Goal: Task Accomplishment & Management: Use online tool/utility

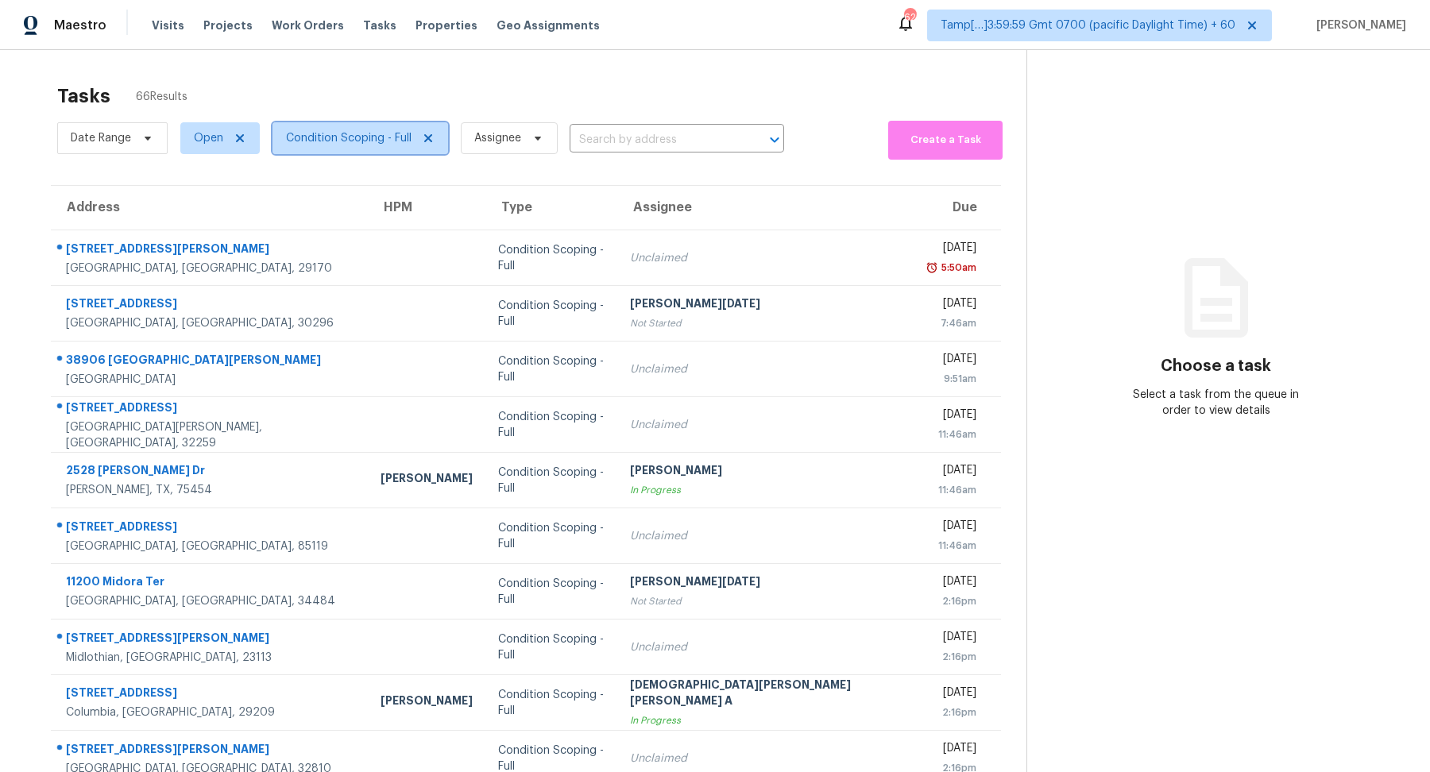
click at [343, 137] on span "Condition Scoping - Full" at bounding box center [348, 138] width 125 height 16
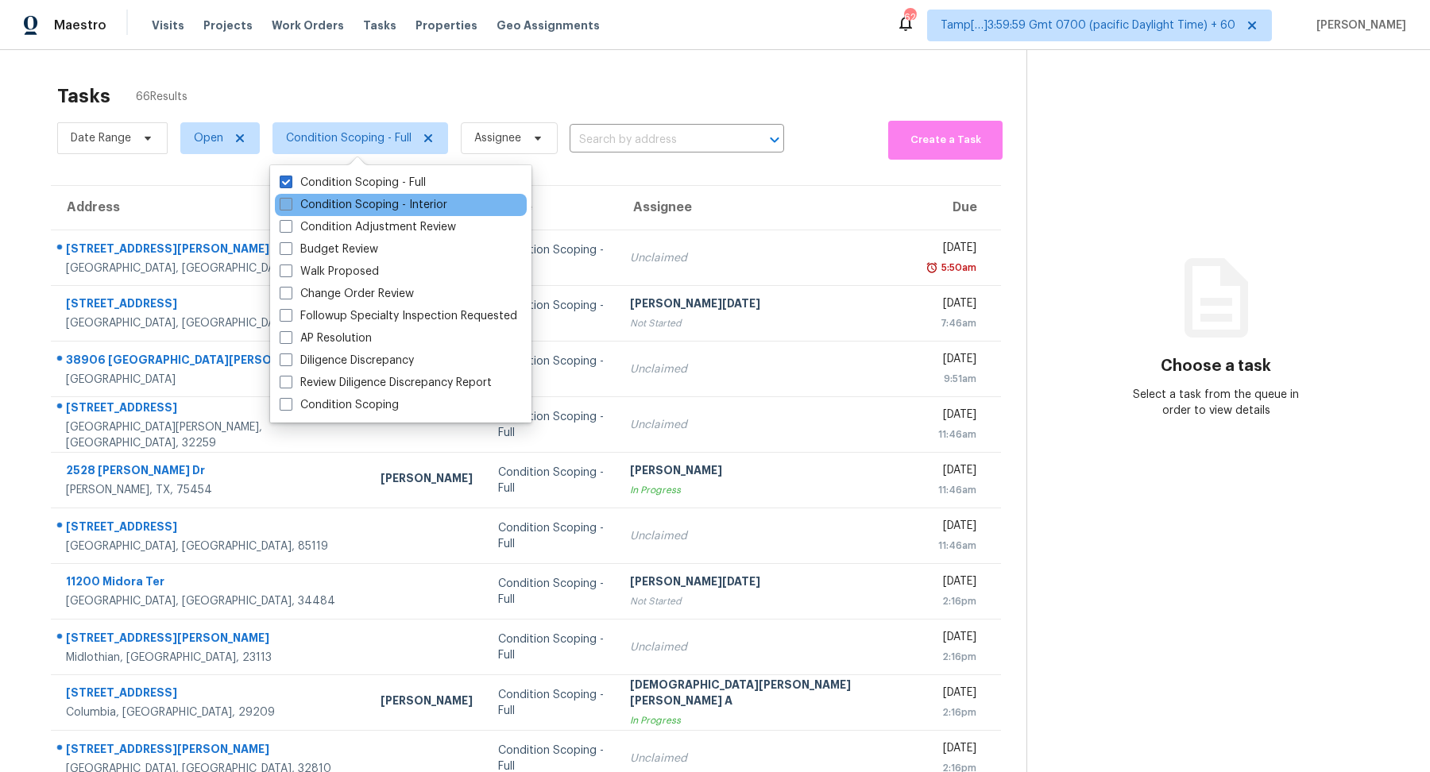
click at [383, 211] on label "Condition Scoping - Interior" at bounding box center [364, 205] width 168 height 16
click at [290, 207] on input "Condition Scoping - Interior" at bounding box center [285, 202] width 10 height 10
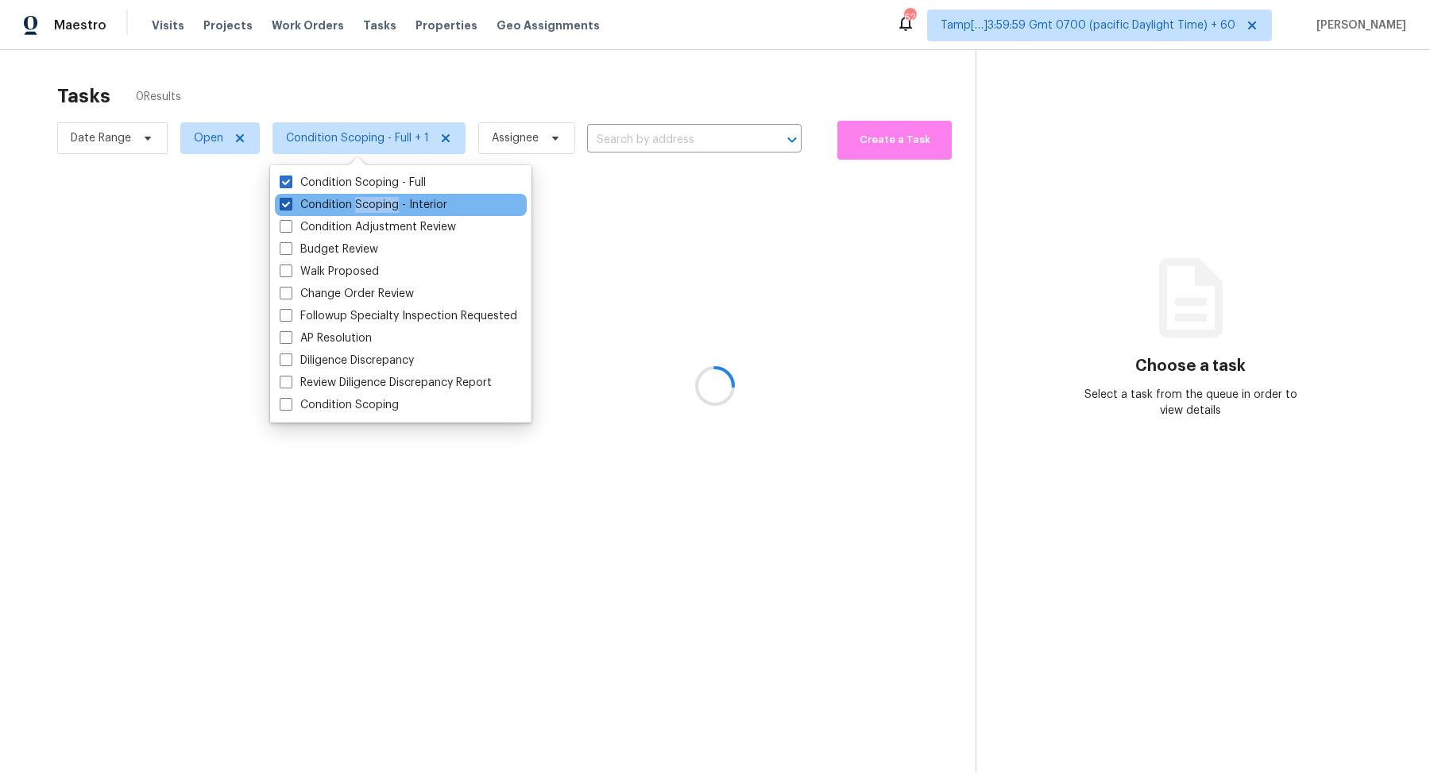
click at [383, 211] on label "Condition Scoping - Interior" at bounding box center [364, 205] width 168 height 16
click at [290, 207] on input "Condition Scoping - Interior" at bounding box center [285, 202] width 10 height 10
click at [407, 207] on label "Condition Scoping - Interior" at bounding box center [364, 205] width 168 height 16
click at [290, 207] on input "Condition Scoping - Interior" at bounding box center [285, 202] width 10 height 10
checkbox input "true"
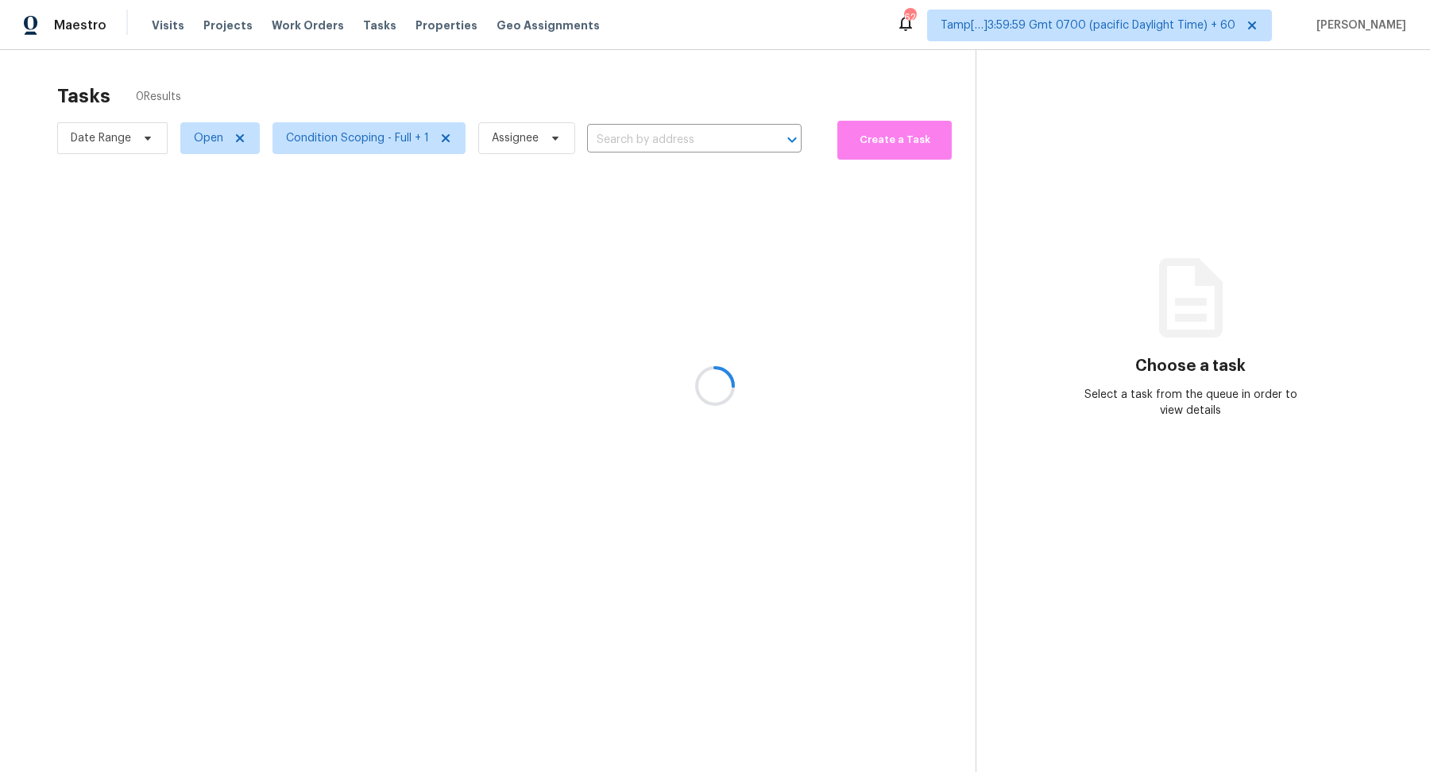
click at [460, 116] on div at bounding box center [715, 386] width 1430 height 772
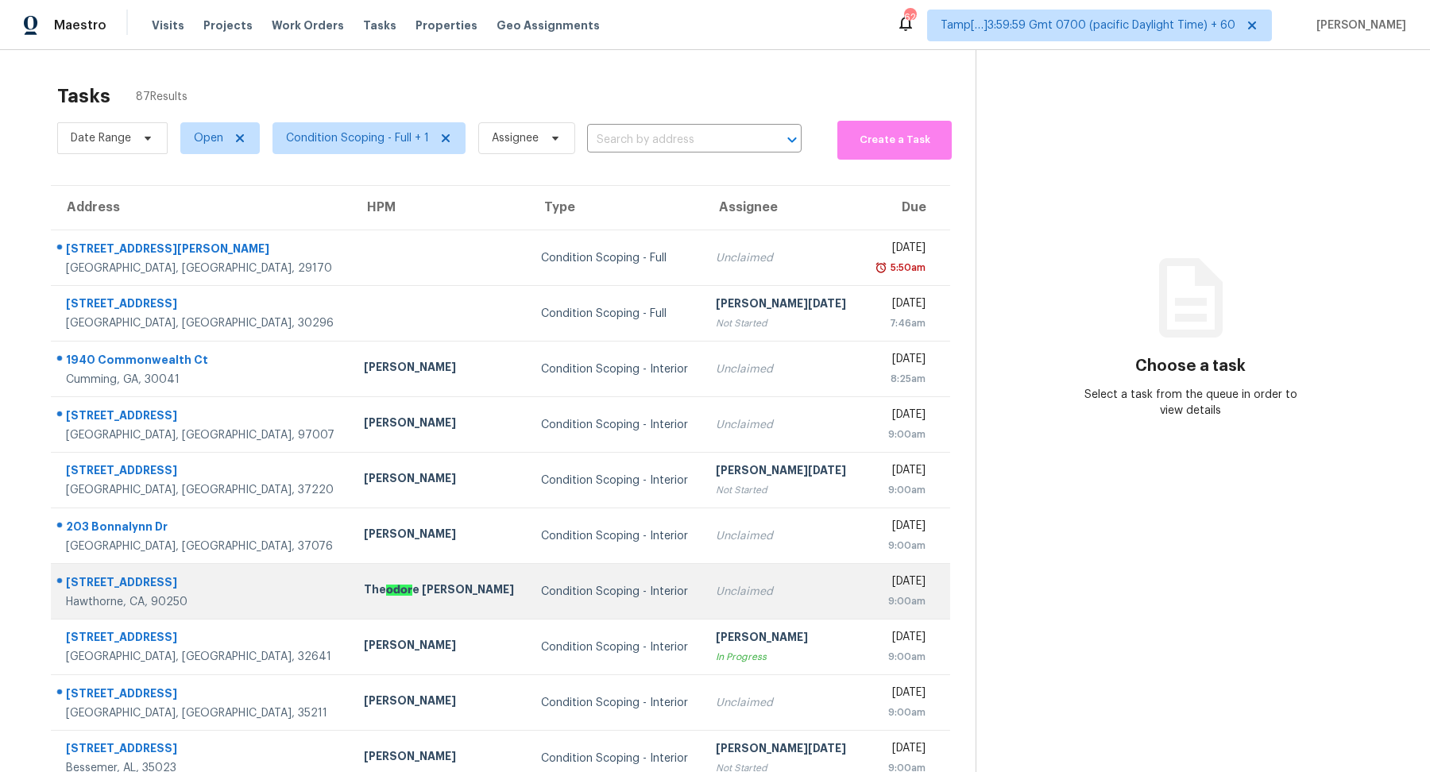
scroll to position [55, 0]
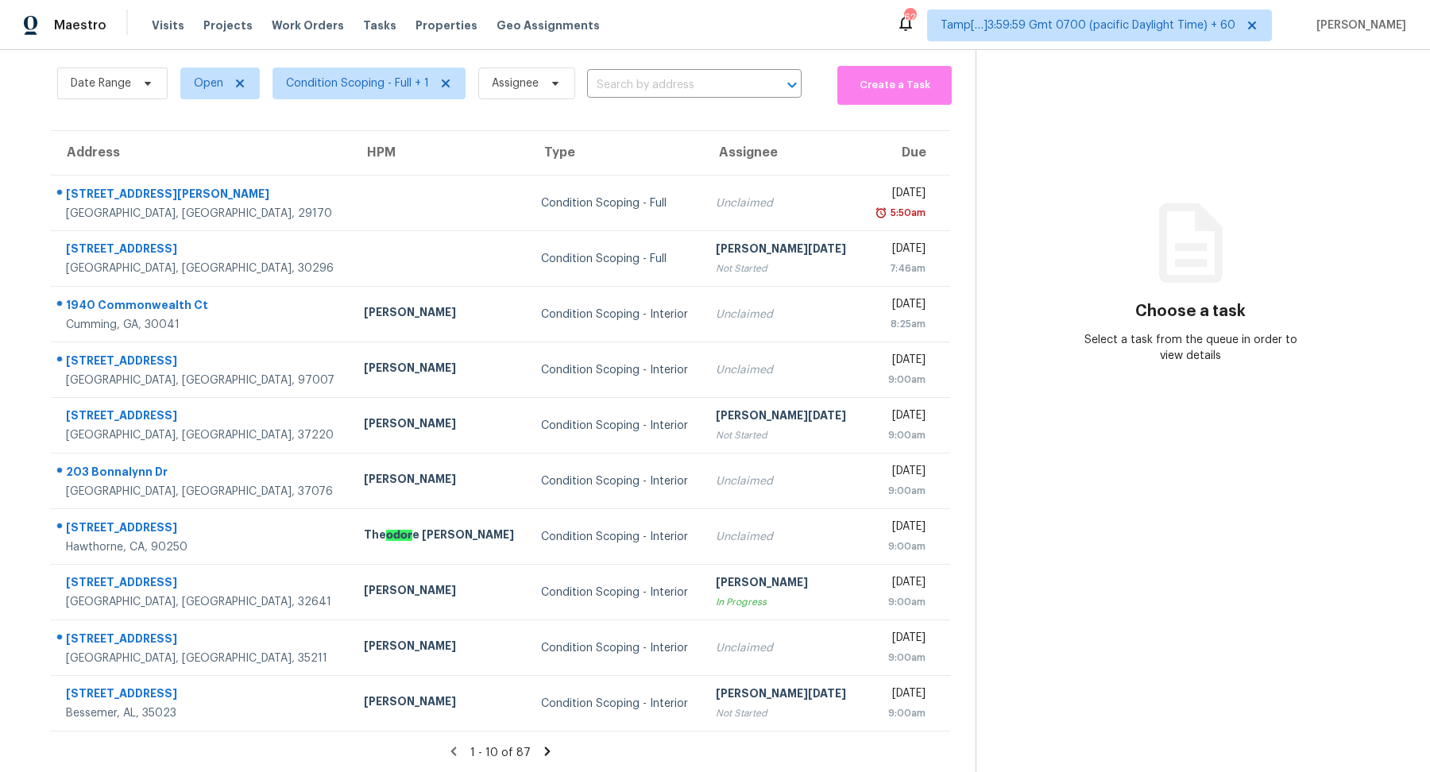
click at [548, 749] on icon at bounding box center [547, 751] width 14 height 14
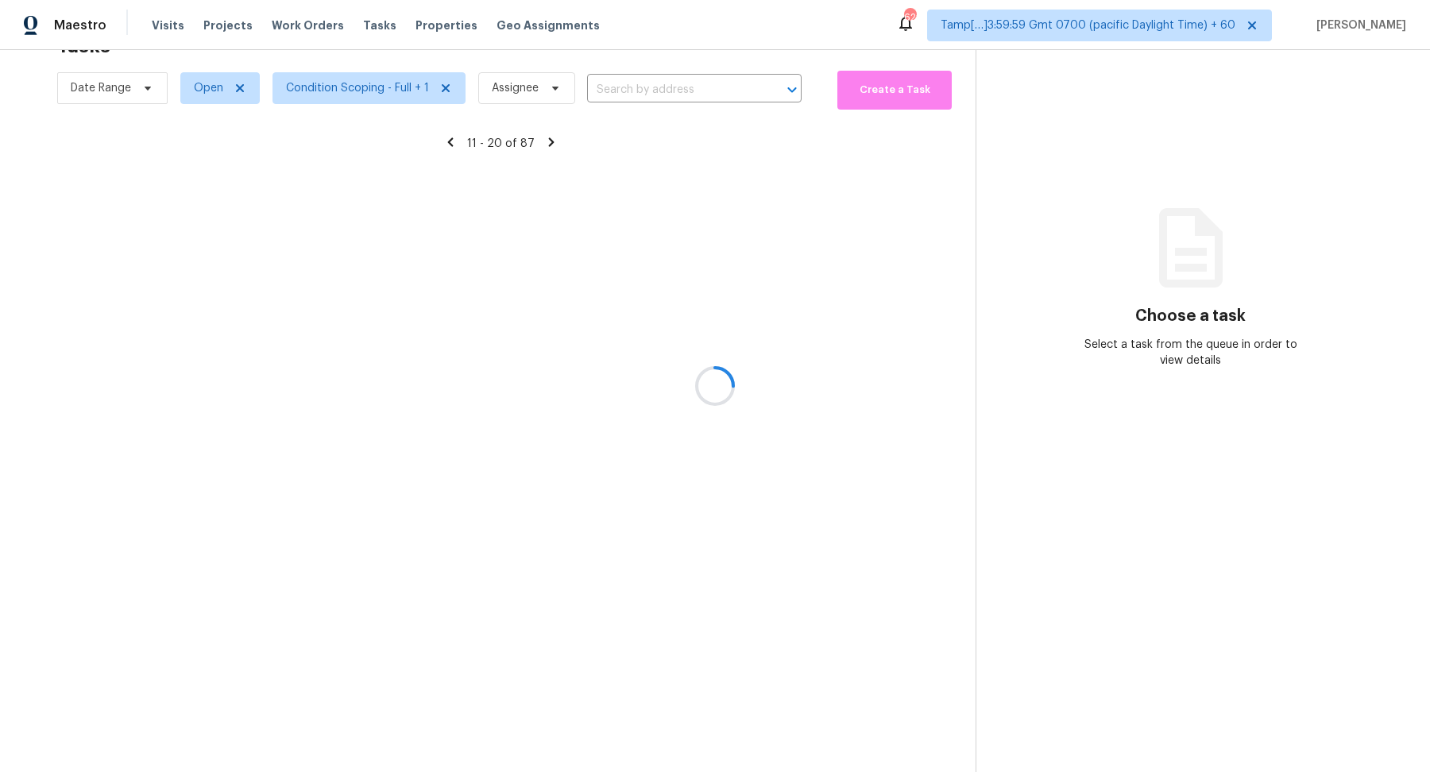
scroll to position [49, 0]
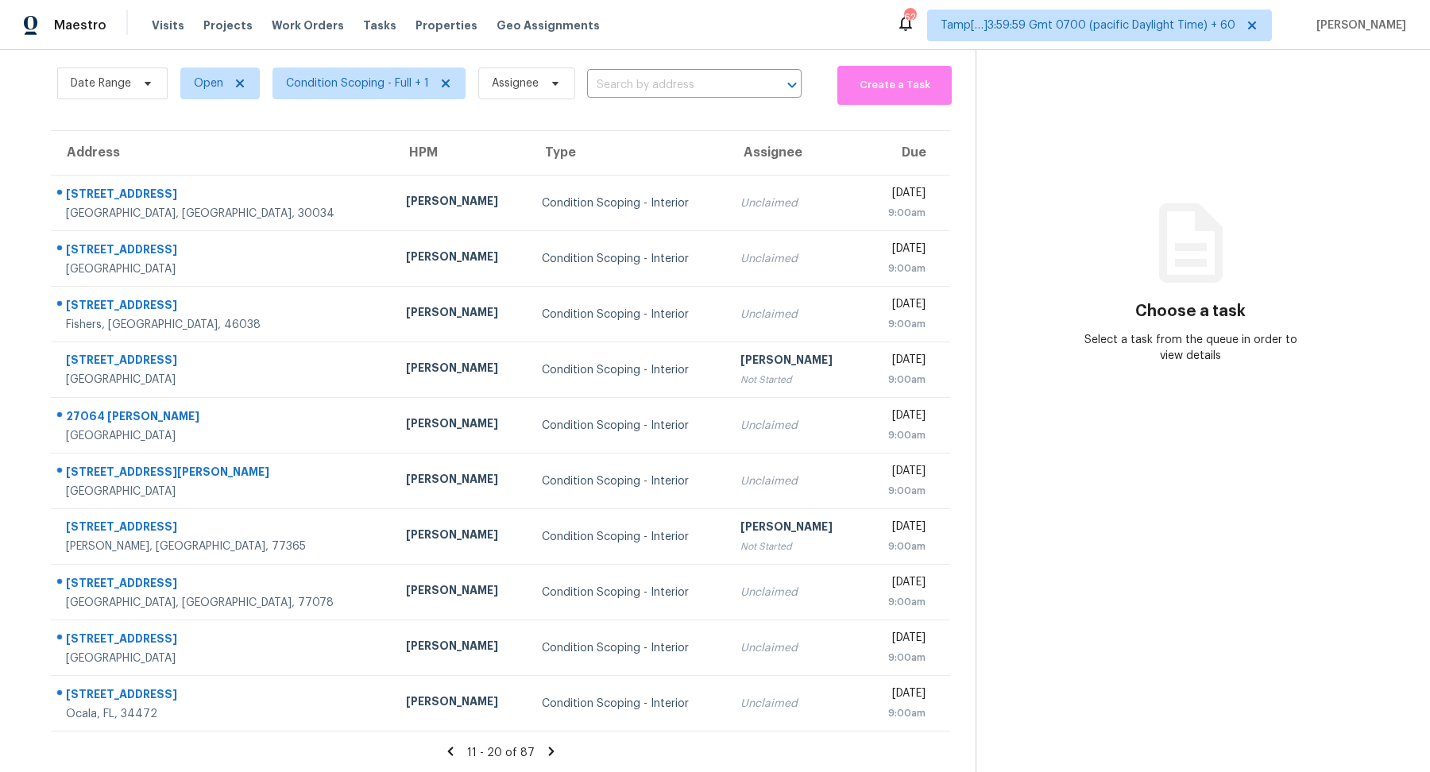
click at [548, 749] on icon at bounding box center [551, 751] width 6 height 9
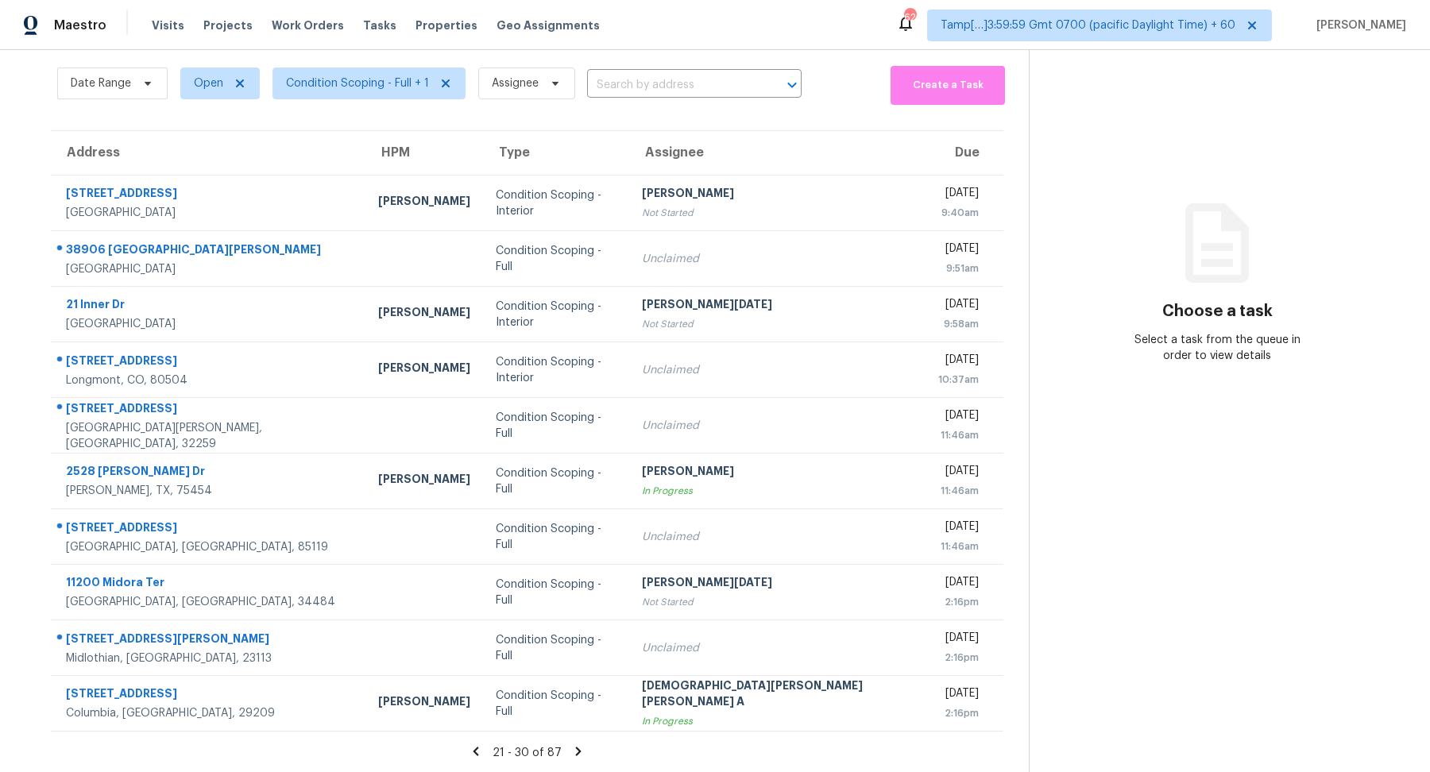
click at [576, 749] on icon at bounding box center [579, 751] width 6 height 9
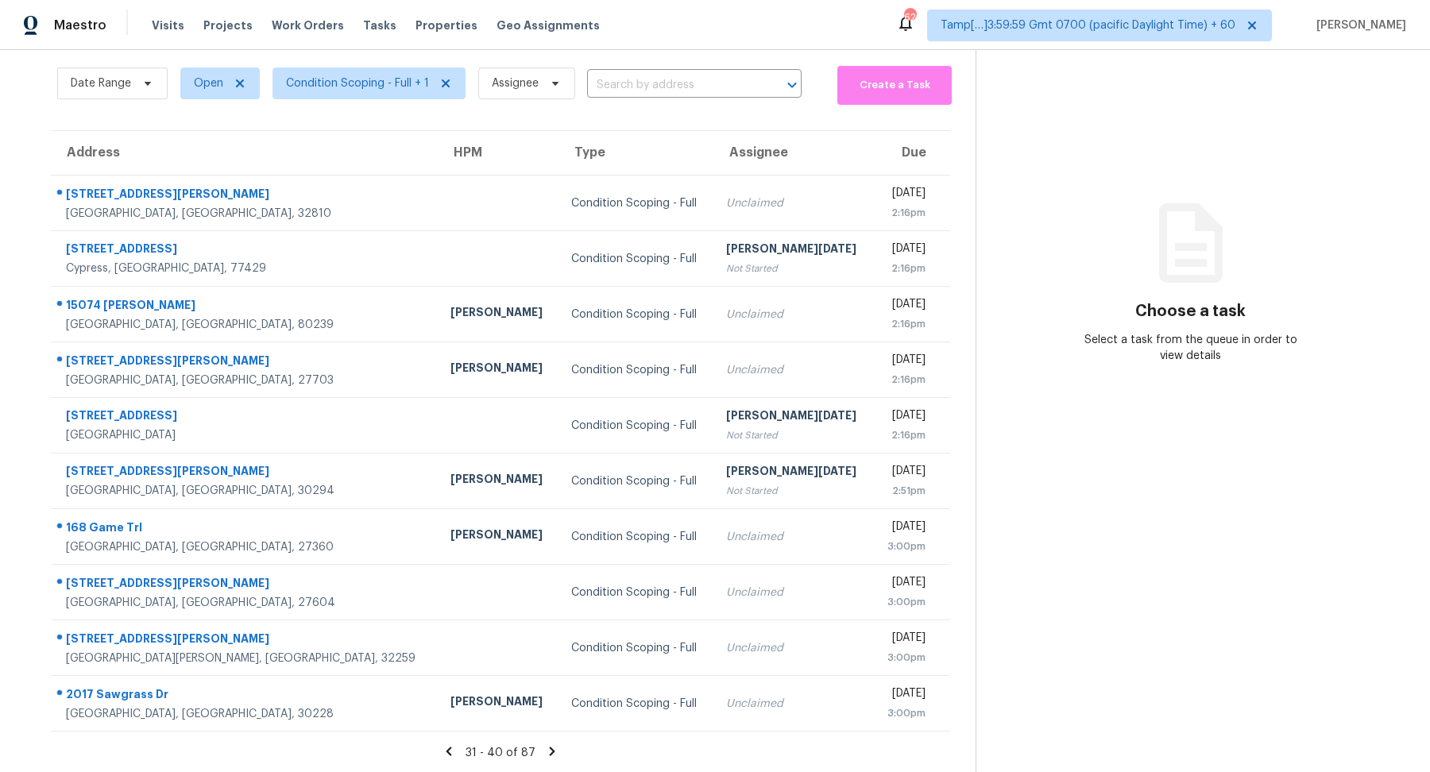
click at [550, 749] on icon at bounding box center [553, 751] width 6 height 9
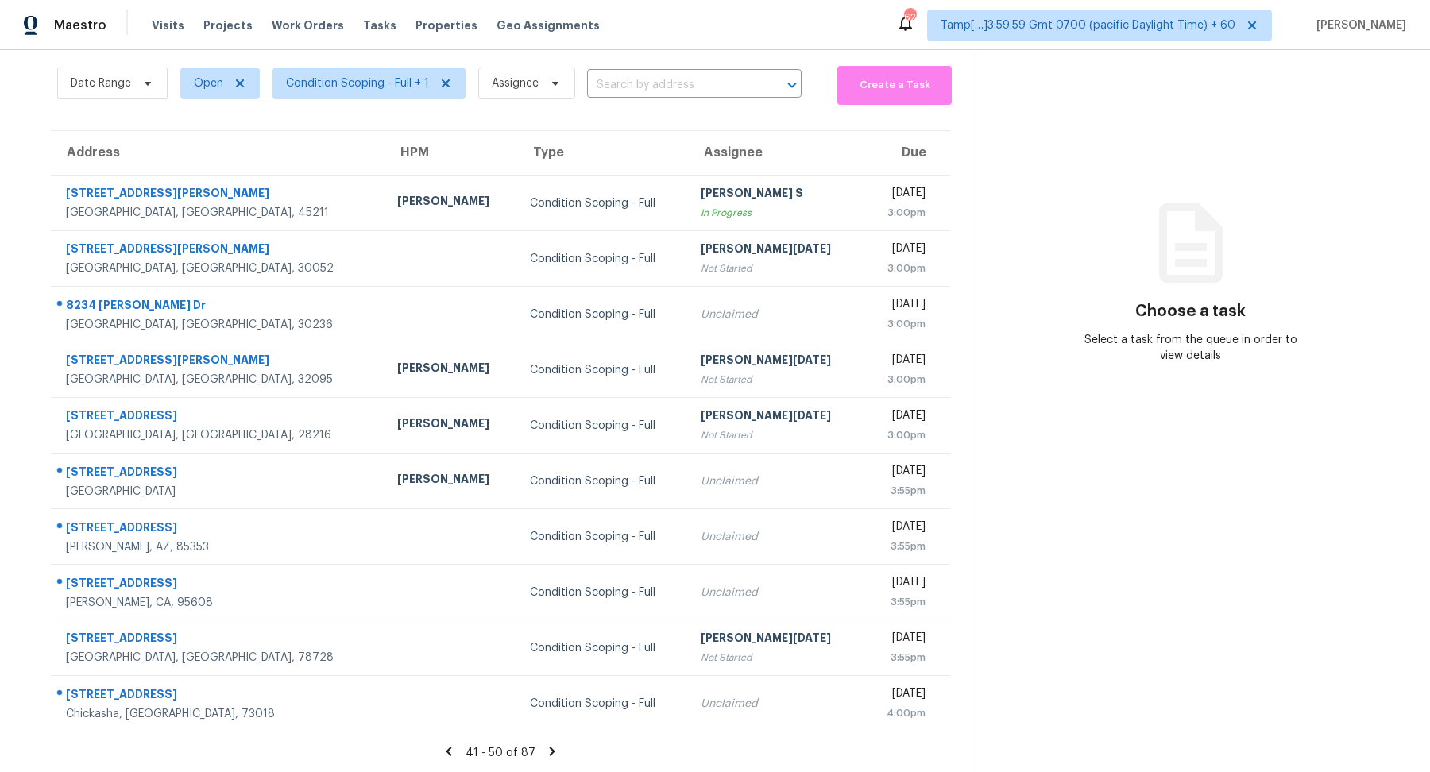
click at [550, 749] on icon at bounding box center [553, 751] width 6 height 9
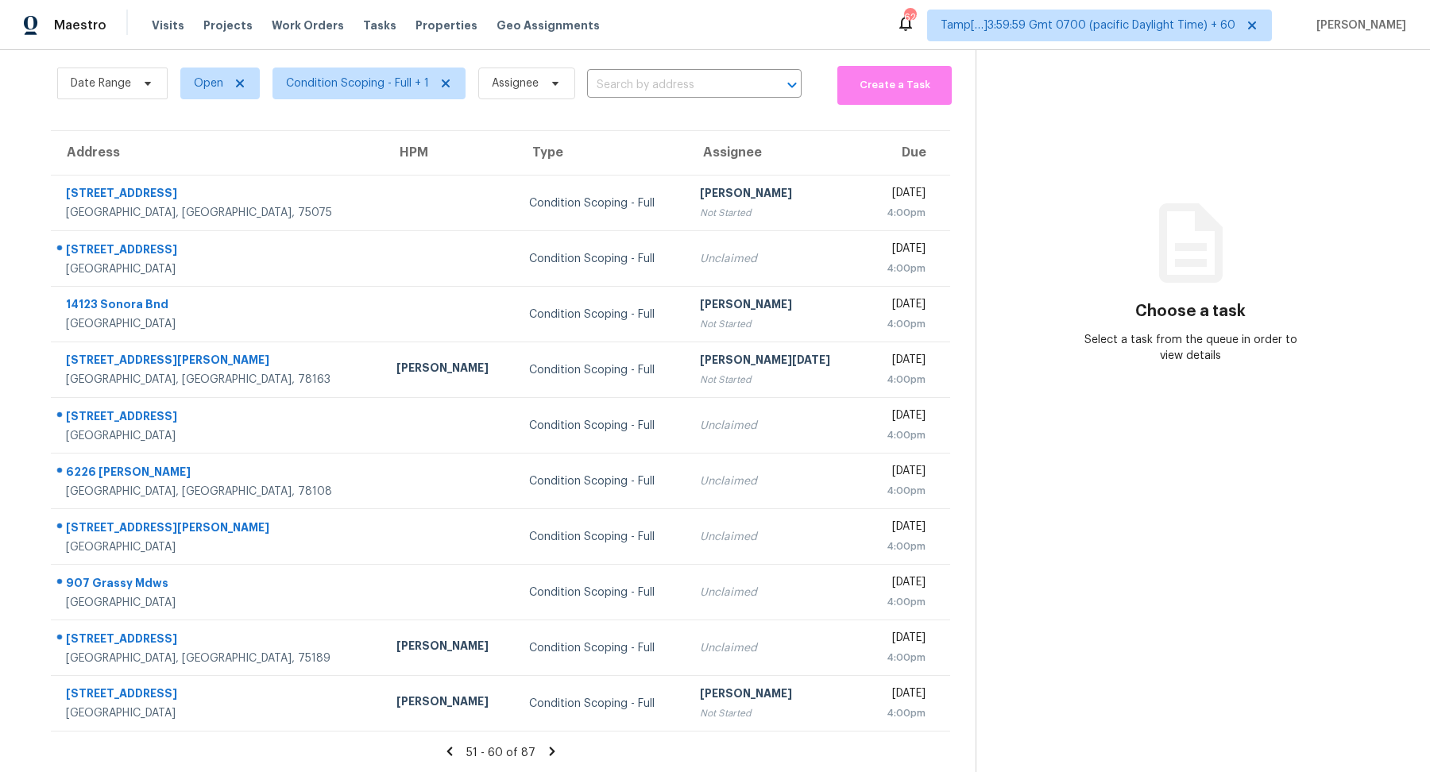
click at [549, 749] on icon at bounding box center [552, 751] width 6 height 9
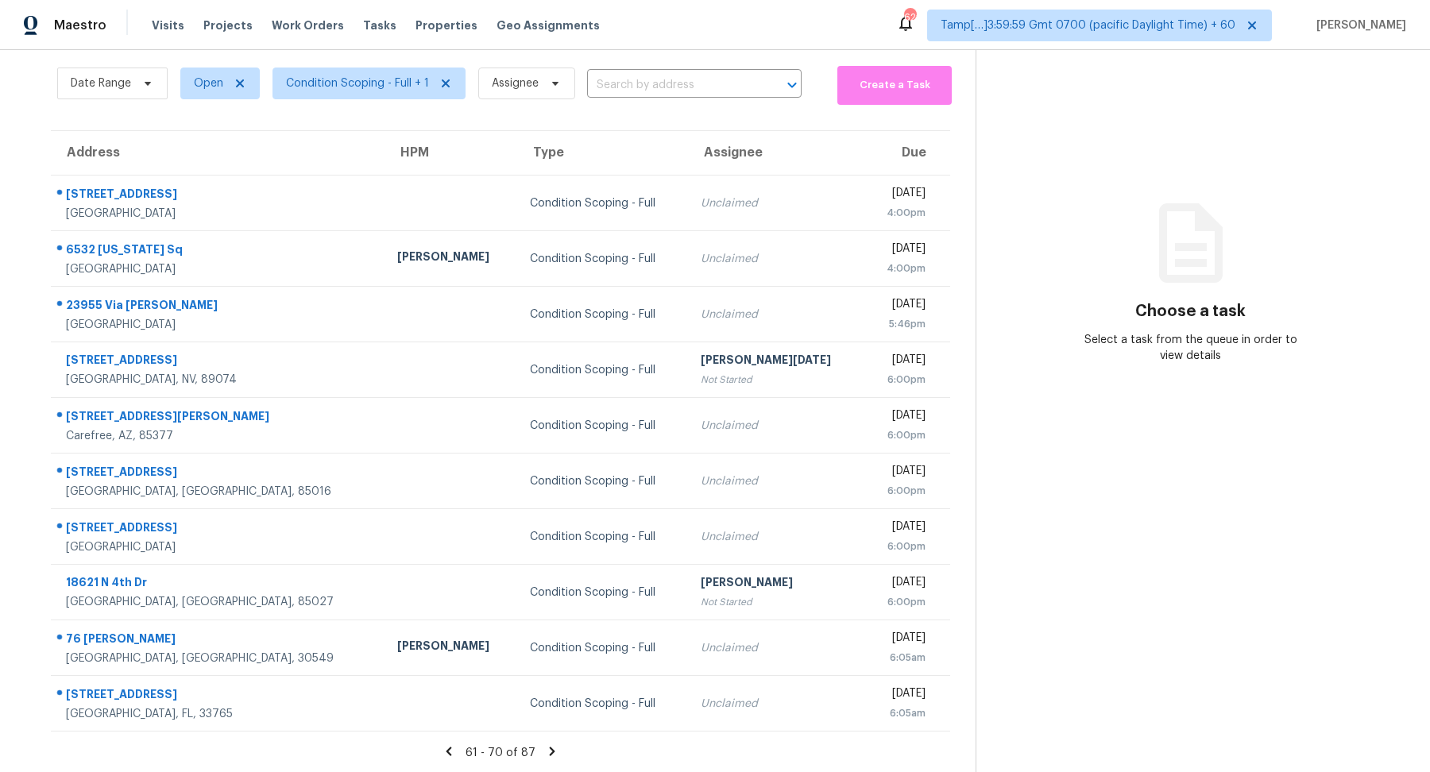
click at [550, 749] on icon at bounding box center [553, 751] width 6 height 9
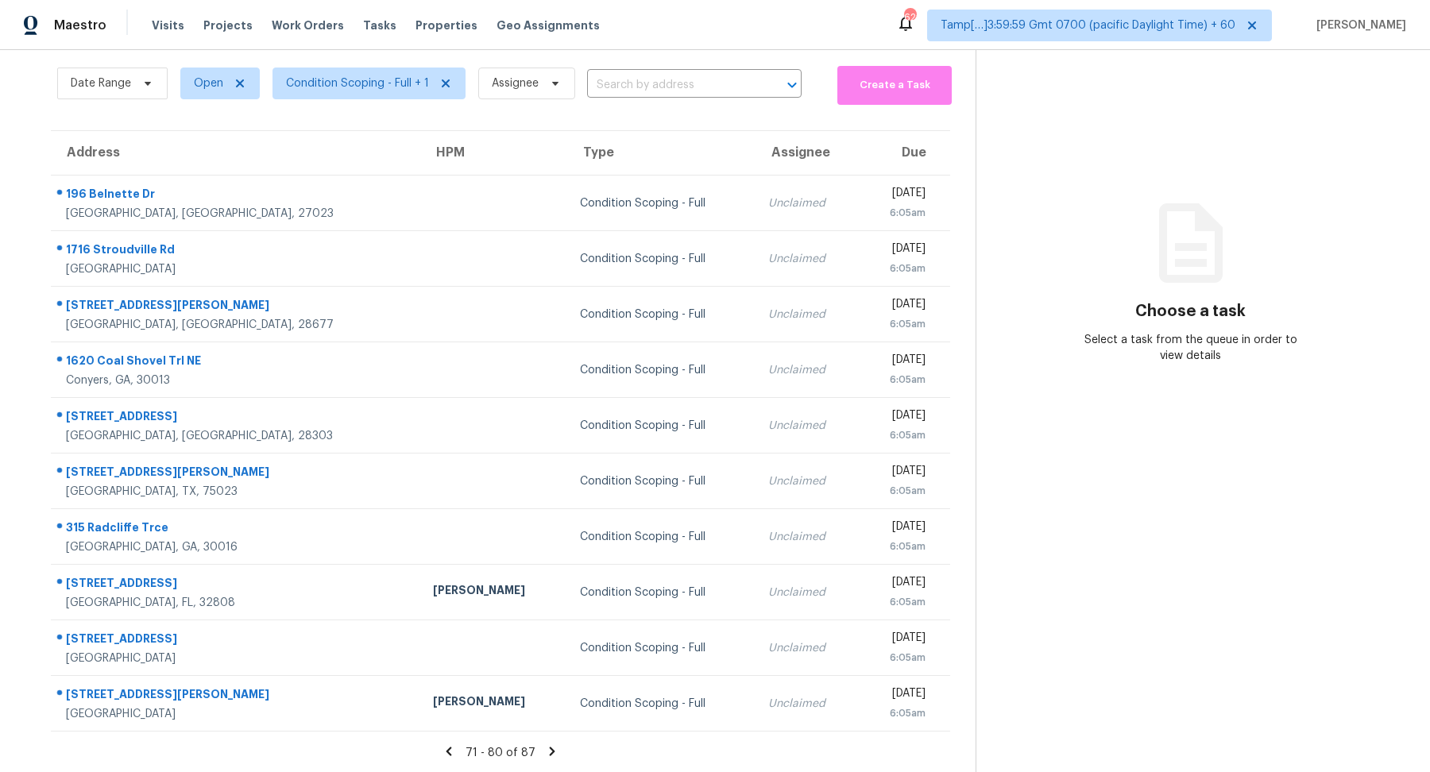
click at [550, 749] on icon at bounding box center [553, 751] width 6 height 9
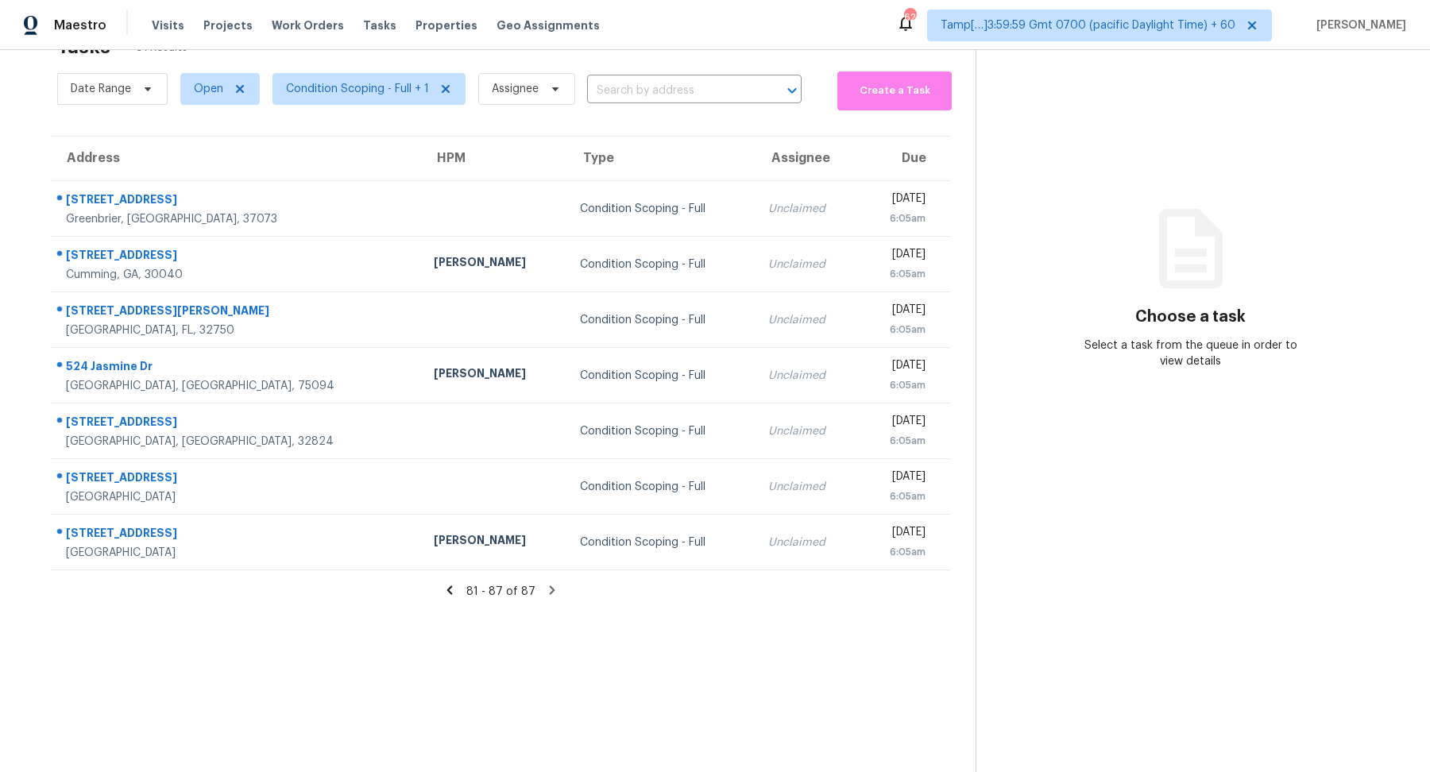
click at [548, 749] on section "Tasks 87 Results Date Range Open Condition Scoping - Full + 1 Assignee ​ Create…" at bounding box center [500, 399] width 950 height 747
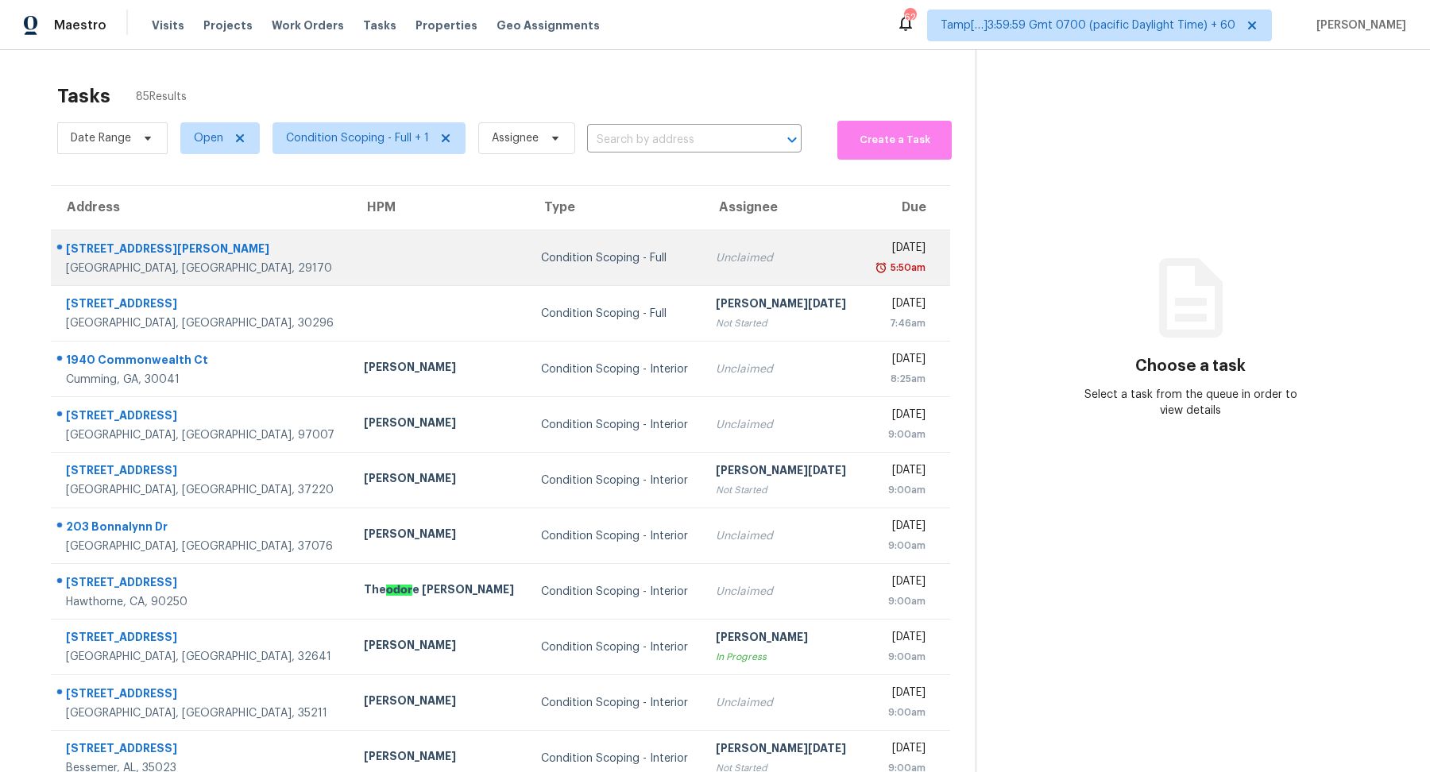
click at [703, 247] on td "Unclaimed" at bounding box center [781, 258] width 157 height 56
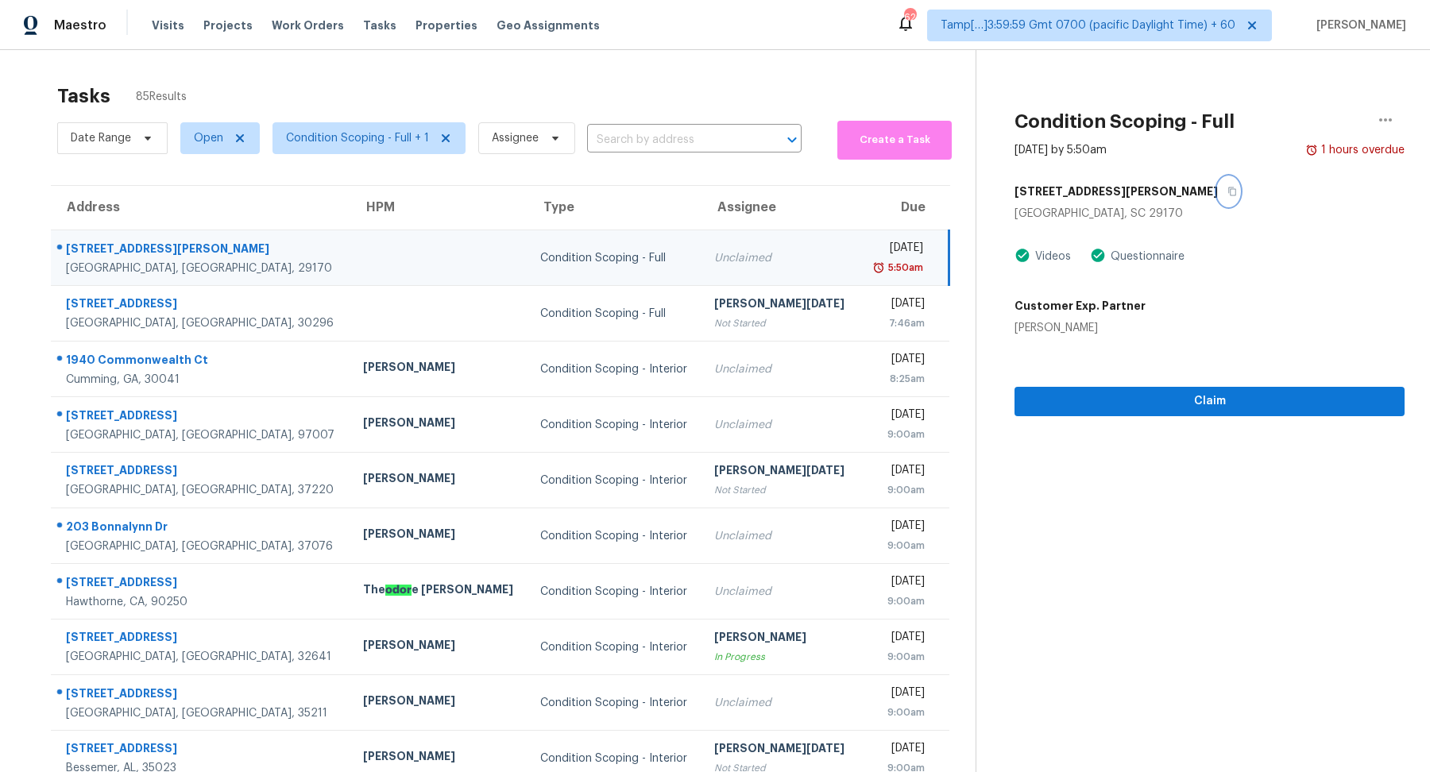
click at [1218, 197] on button "button" at bounding box center [1228, 191] width 21 height 29
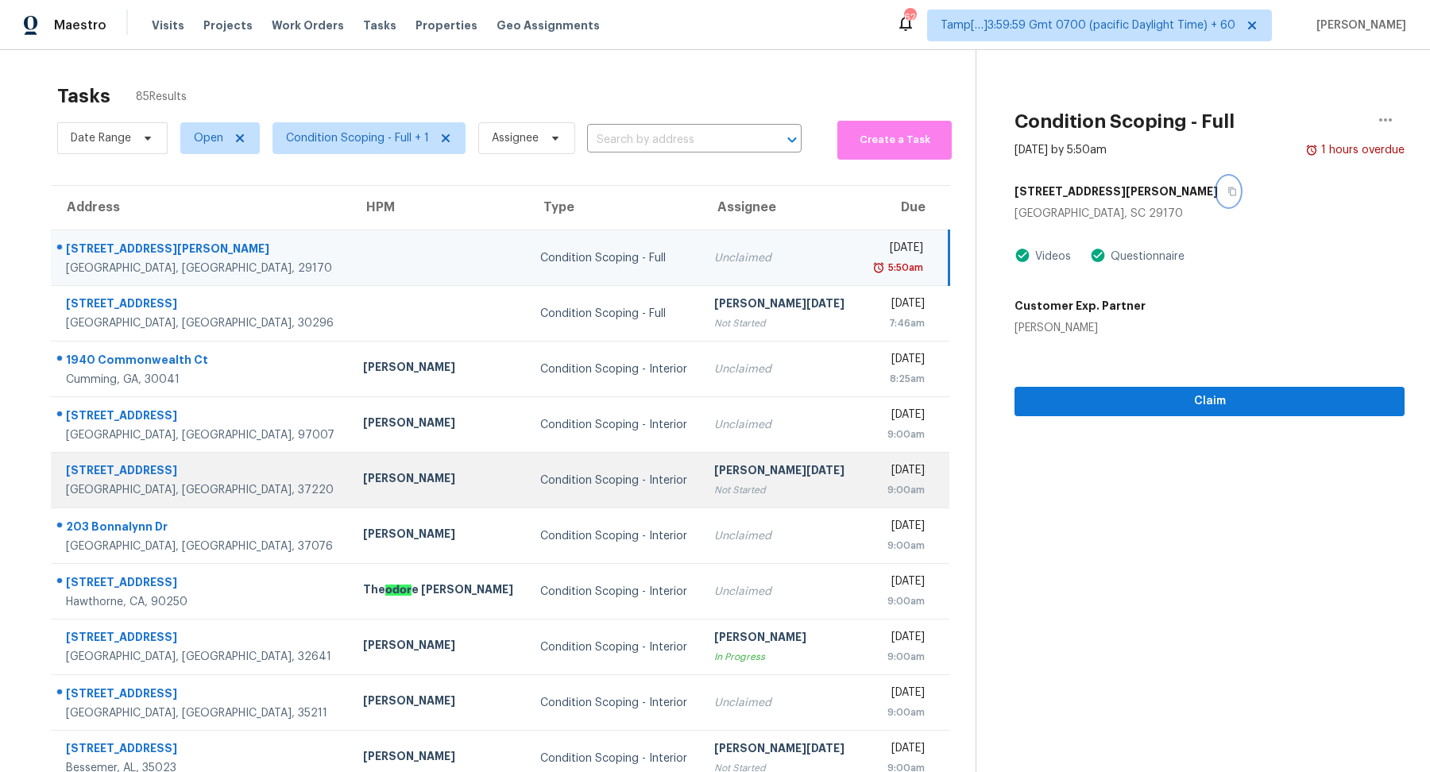
scroll to position [55, 0]
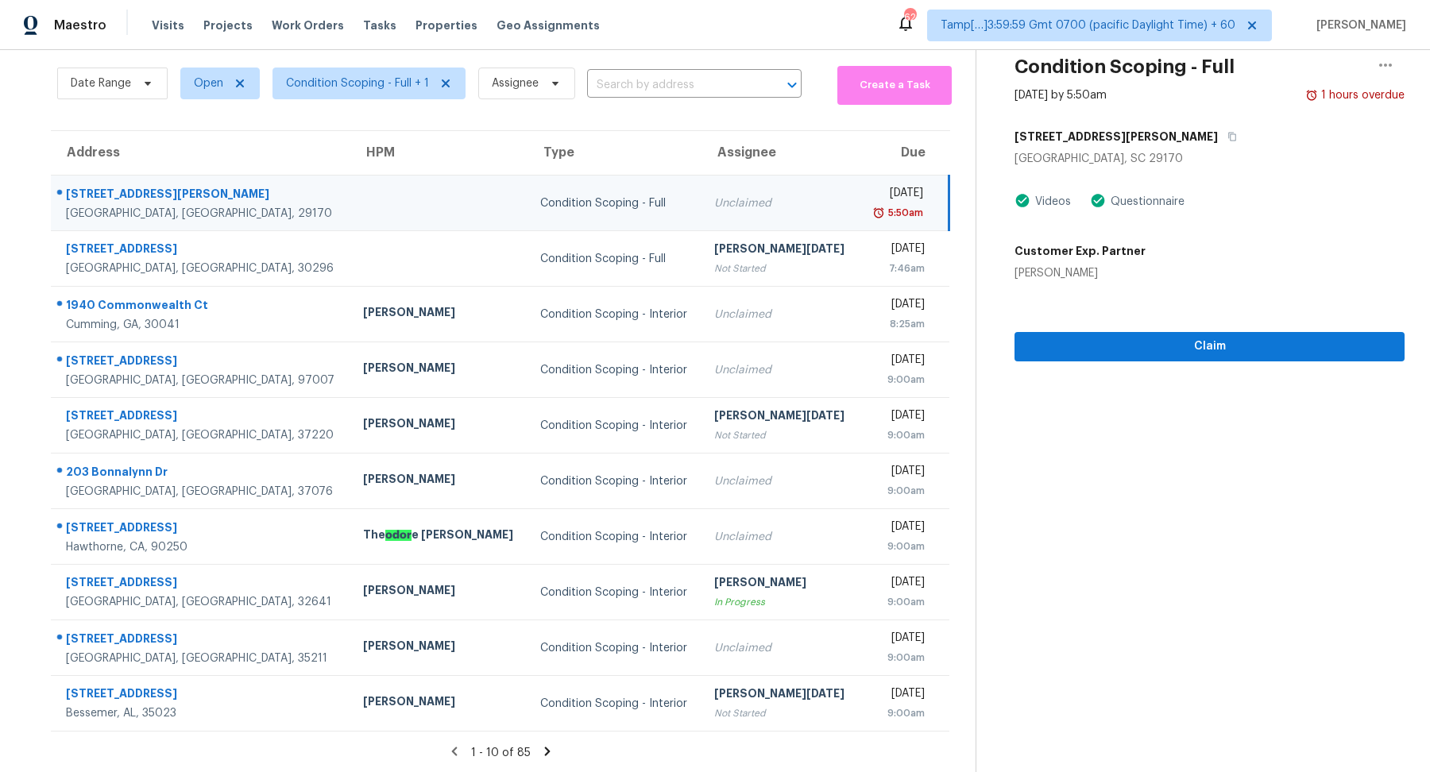
click at [549, 758] on div "1 - 10 of 85" at bounding box center [500, 752] width 950 height 17
click at [549, 752] on icon at bounding box center [547, 751] width 14 height 14
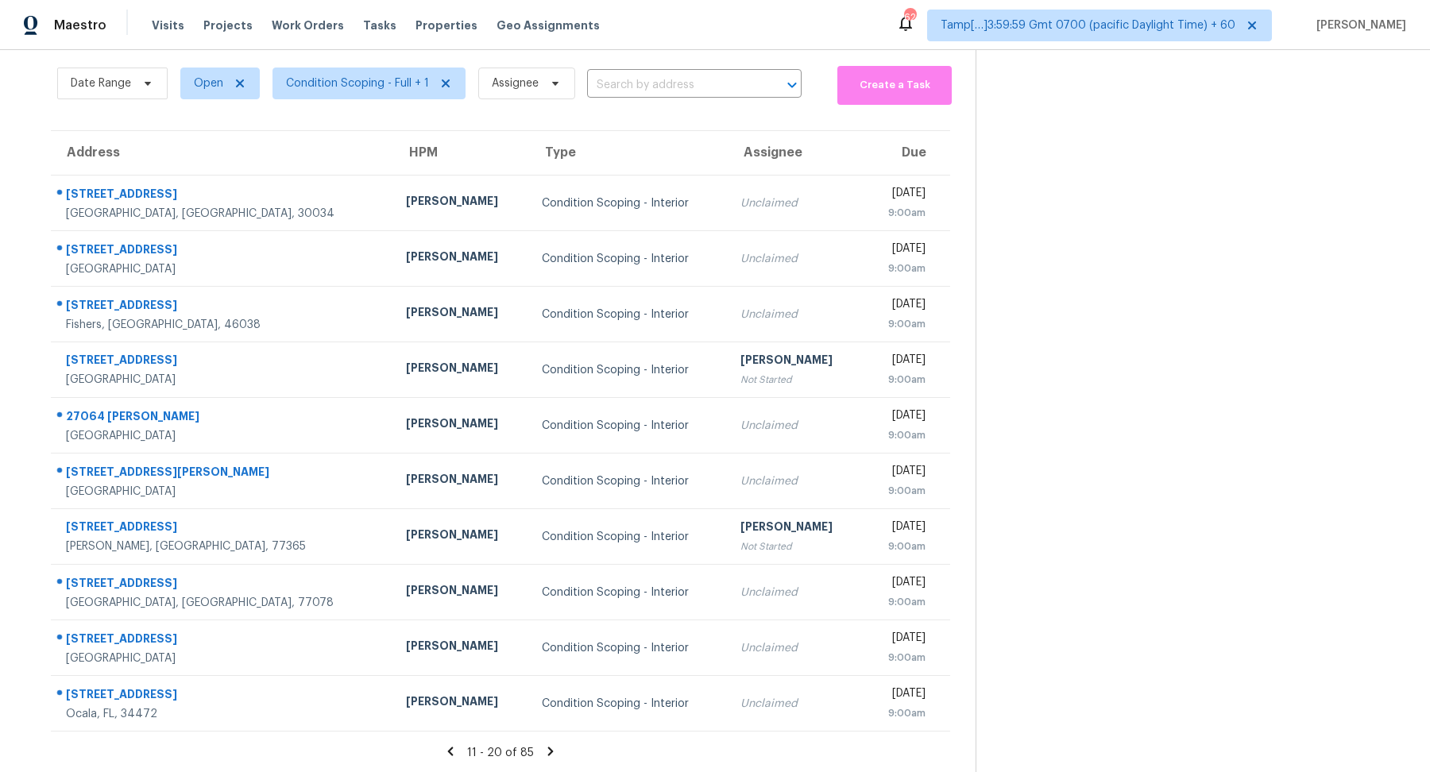
click at [546, 751] on icon at bounding box center [550, 751] width 14 height 14
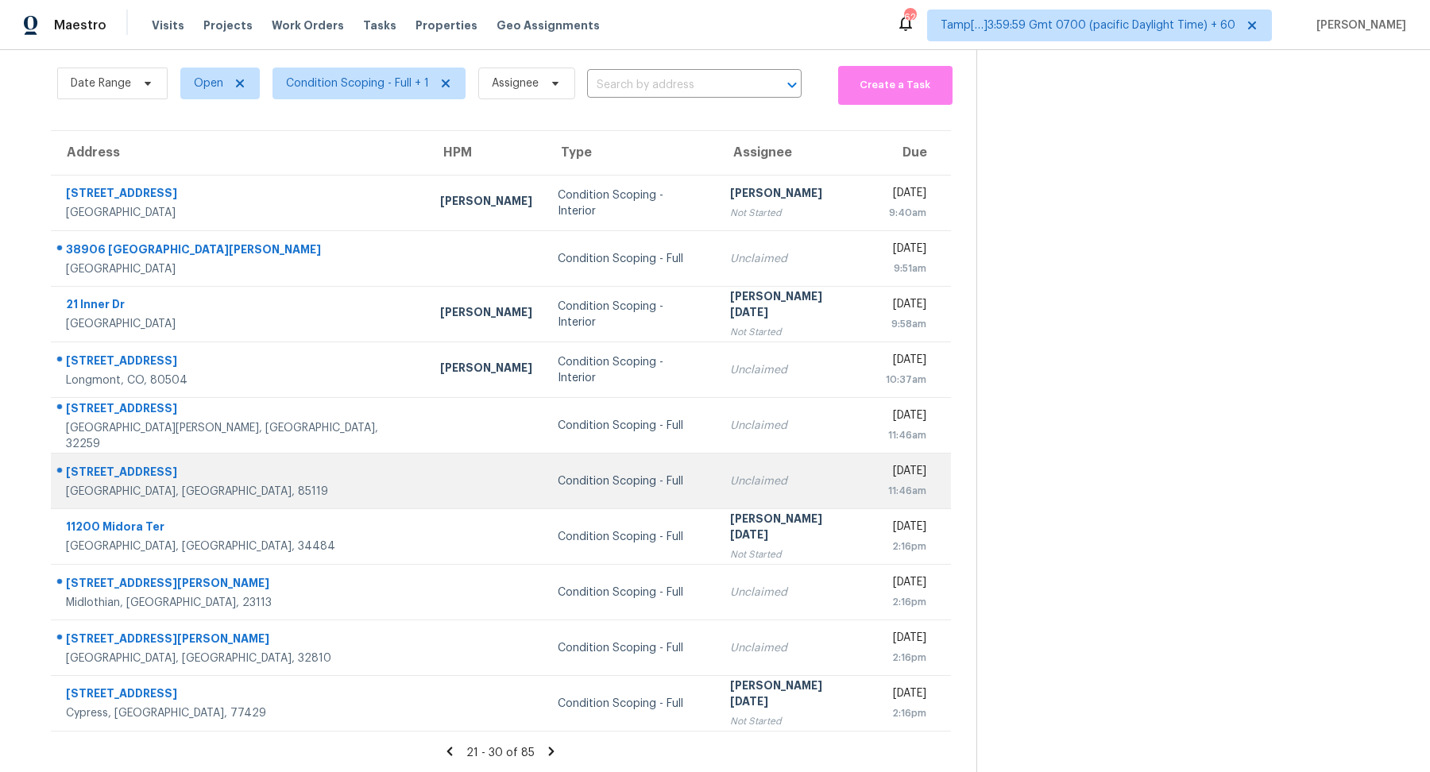
click at [647, 502] on td "Condition Scoping - Full" at bounding box center [631, 482] width 172 height 56
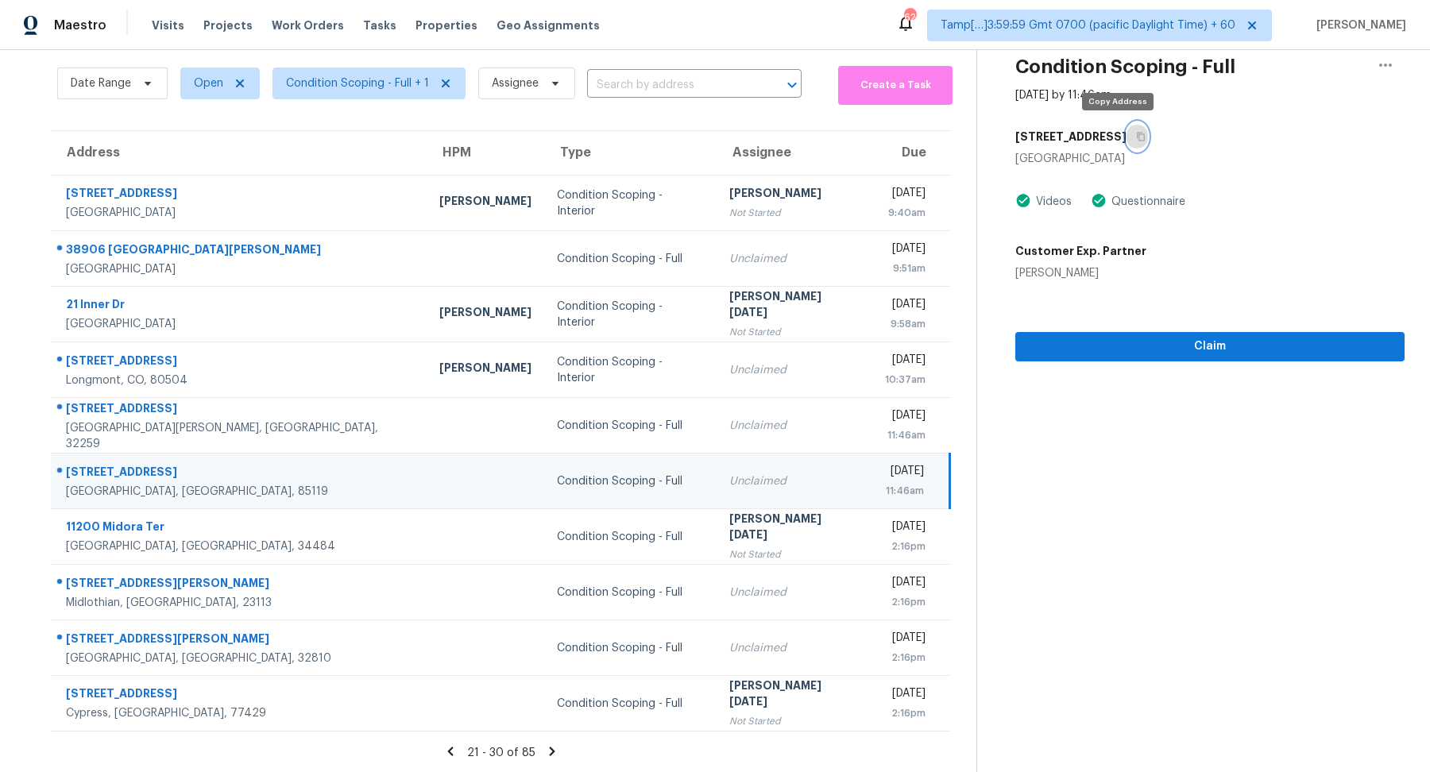
click at [1126, 144] on button "button" at bounding box center [1136, 136] width 21 height 29
